Goal: Information Seeking & Learning: Find contact information

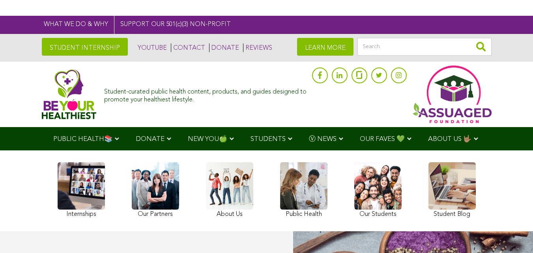
scroll to position [4657, 0]
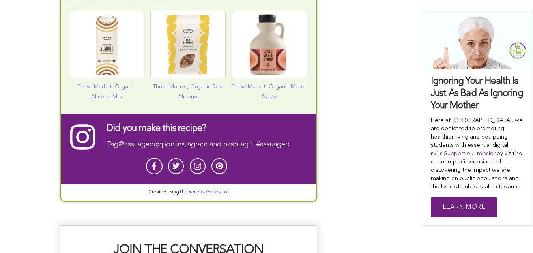
click at [151, 158] on link at bounding box center [154, 166] width 17 height 17
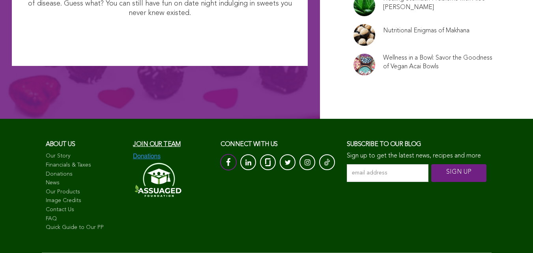
scroll to position [6300, 0]
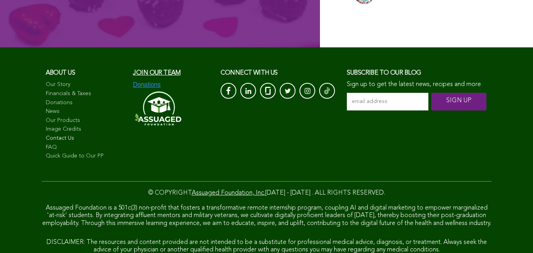
click at [58, 135] on link "Contact Us" at bounding box center [86, 139] width 80 height 8
click at [224, 83] on link at bounding box center [228, 91] width 17 height 17
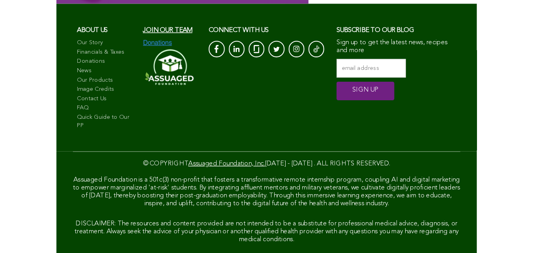
scroll to position [6317, 0]
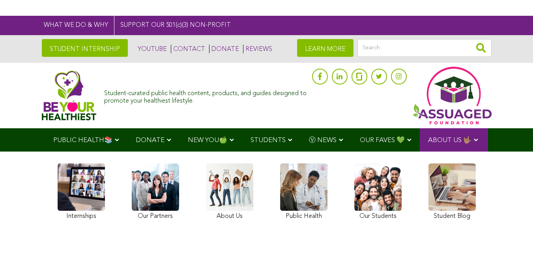
scroll to position [289, 0]
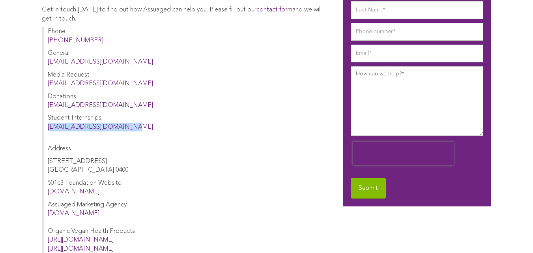
drag, startPoint x: 127, startPoint y: 127, endPoint x: 46, endPoint y: 131, distance: 81.4
click at [46, 131] on div "Phone (650) 538-6633 General hello@assuaged.com Media Request press@assuaged.co…" at bounding box center [185, 140] width 286 height 226
copy link "internships@assuaged.com"
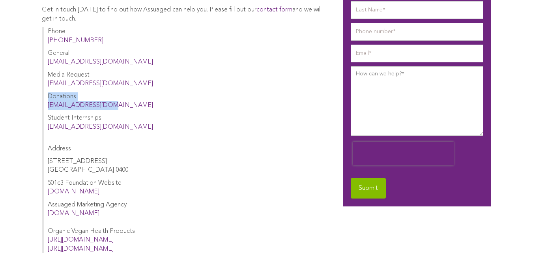
drag, startPoint x: 118, startPoint y: 100, endPoint x: 113, endPoint y: 107, distance: 8.0
click at [113, 107] on p "Donations grants@assuaged.com" at bounding box center [188, 101] width 280 height 18
drag, startPoint x: 114, startPoint y: 103, endPoint x: 45, endPoint y: 106, distance: 68.8
click at [45, 106] on div "Phone (650) 538-6633 General hello@assuaged.com Media Request press@assuaged.co…" at bounding box center [185, 140] width 286 height 226
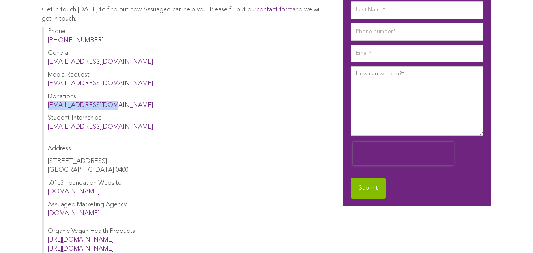
copy link "grants@assuaged.com"
drag, startPoint x: 108, startPoint y: 81, endPoint x: 47, endPoint y: 82, distance: 61.2
click at [47, 82] on div "Phone (650) 538-6633 General hello@assuaged.com Media Request press@assuaged.co…" at bounding box center [185, 140] width 286 height 226
copy link "press@assuaged.com"
drag, startPoint x: 110, startPoint y: 60, endPoint x: 45, endPoint y: 60, distance: 64.3
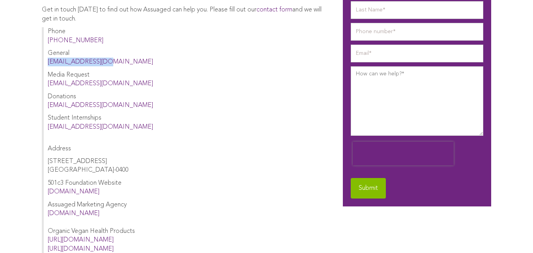
click at [45, 60] on div "Phone (650) 538-6633 General hello@assuaged.com Media Request press@assuaged.co…" at bounding box center [185, 140] width 286 height 226
copy link "hello@assuaged.com"
